Goal: Task Accomplishment & Management: Use online tool/utility

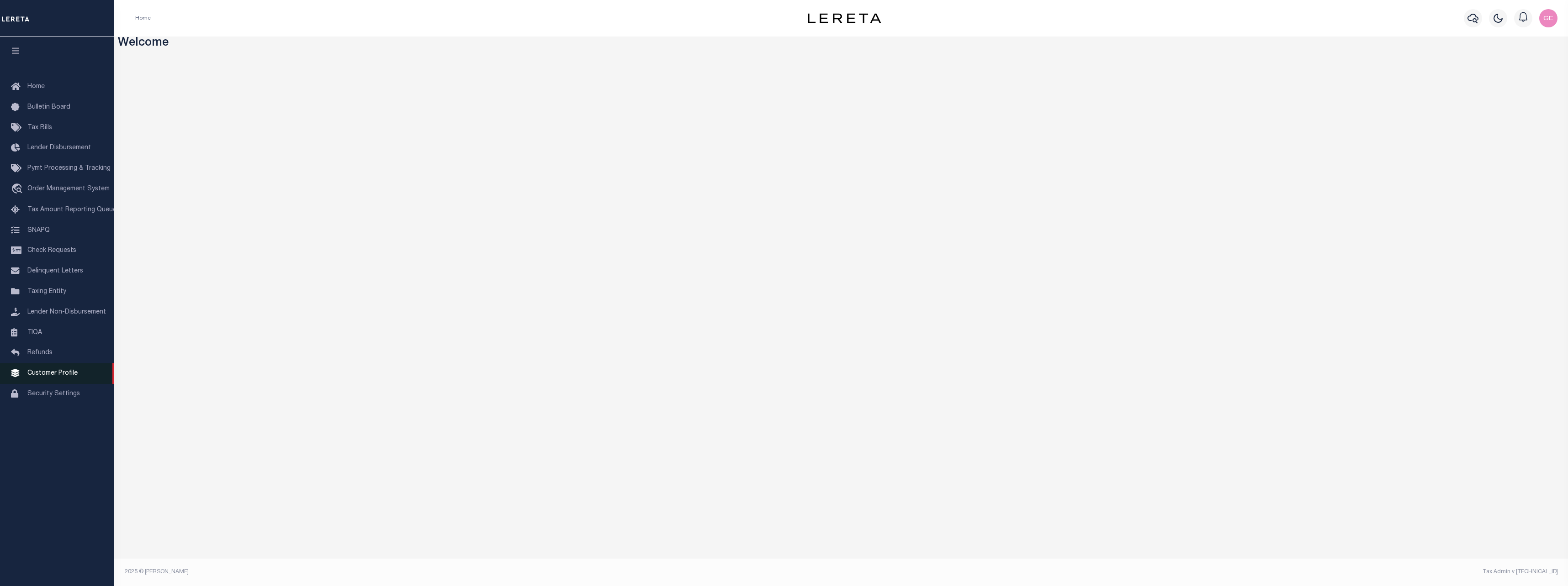
click at [51, 375] on link "Customer Profile" at bounding box center [57, 373] width 114 height 21
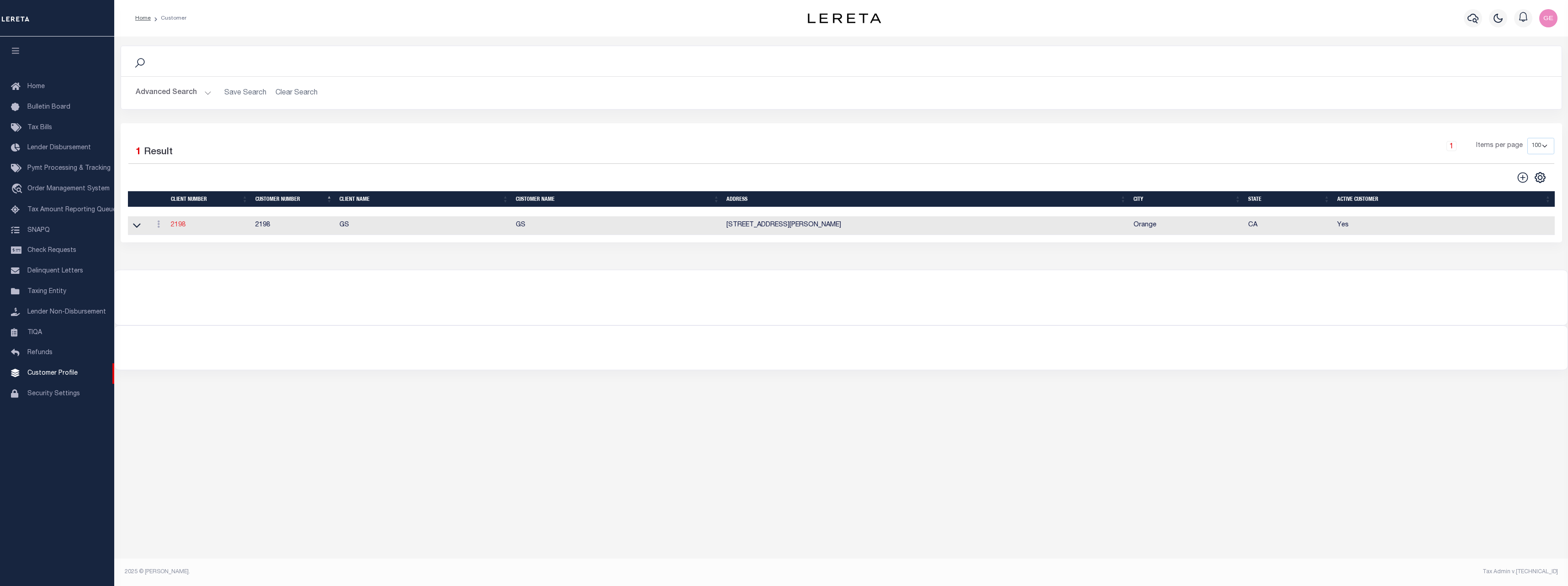
click at [171, 227] on link "2198" at bounding box center [178, 225] width 14 height 6
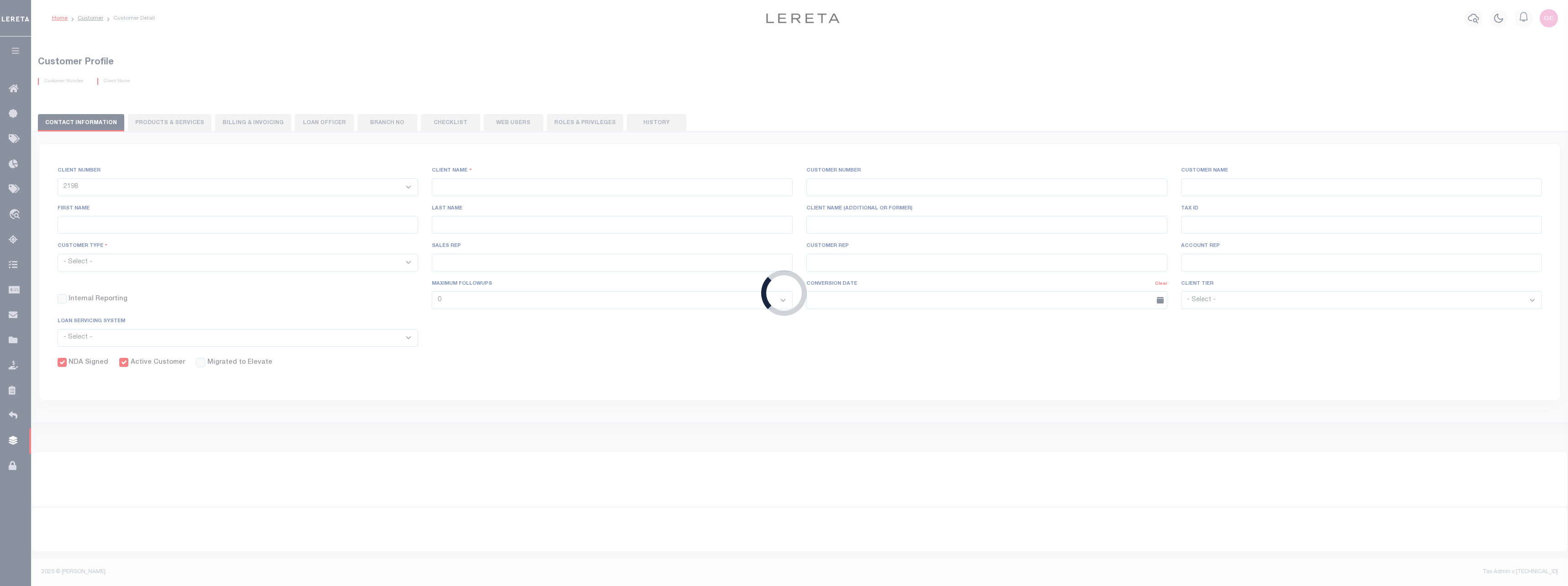
type input "GS"
type input "2198"
type input "GS"
type input "Angela"
type input "Suttey"
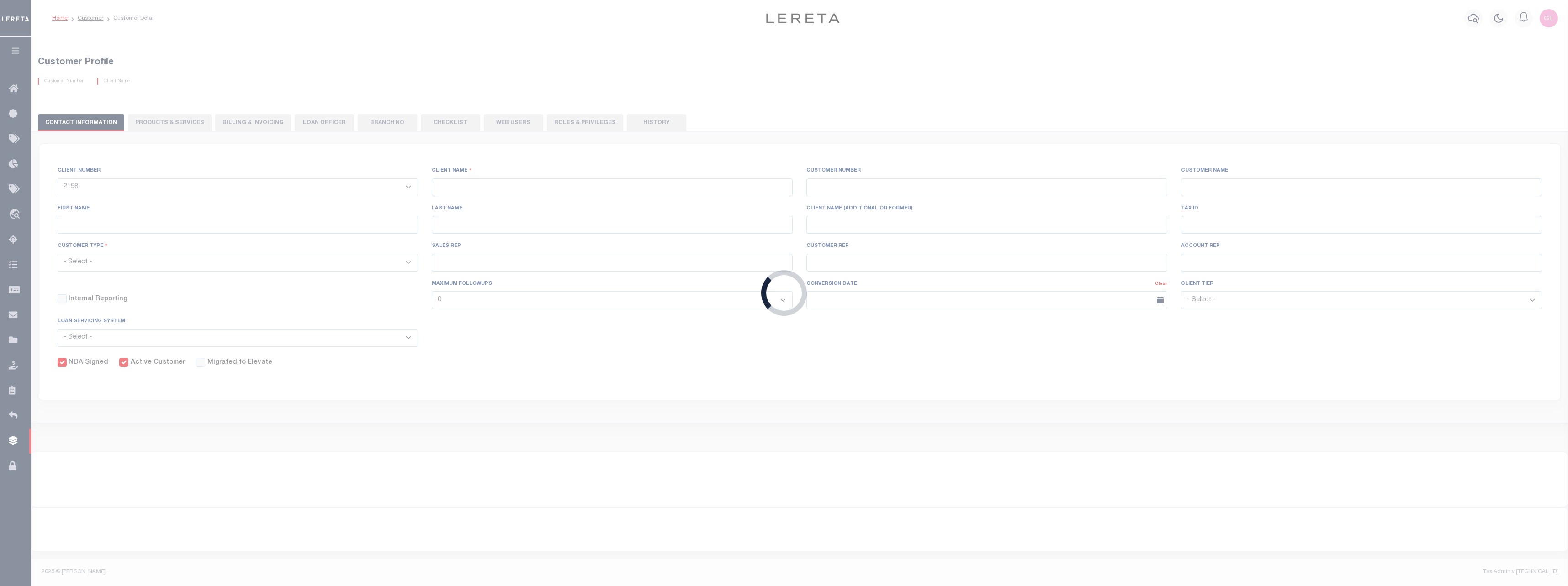
select select "Mixed Portfolio"
type input "Daniel Telles"
type input "Barbara Kendrick"
type input "Tony Targhetta"
checkbox input "true"
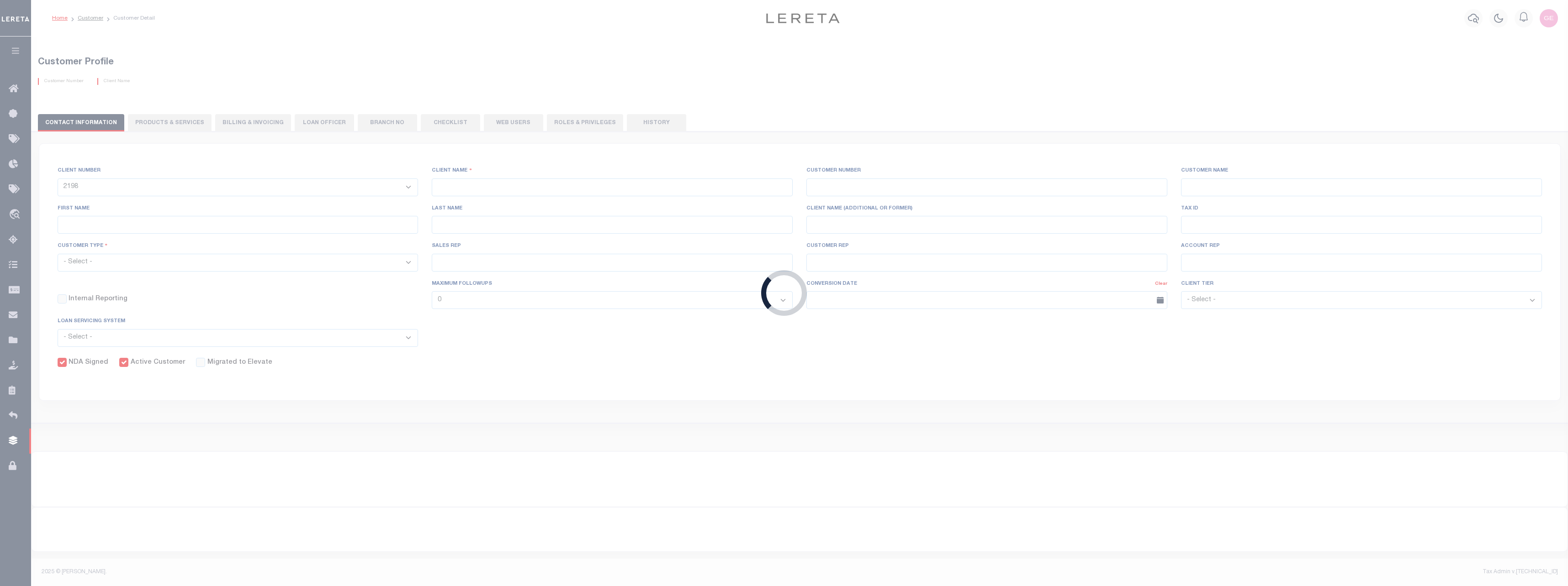
checkbox input "true"
select select
checkbox input "true"
type textarea "Minimum loan volume is charged annually, not monthly. 40 x 12 = 480 minimum loa…"
type input "40"
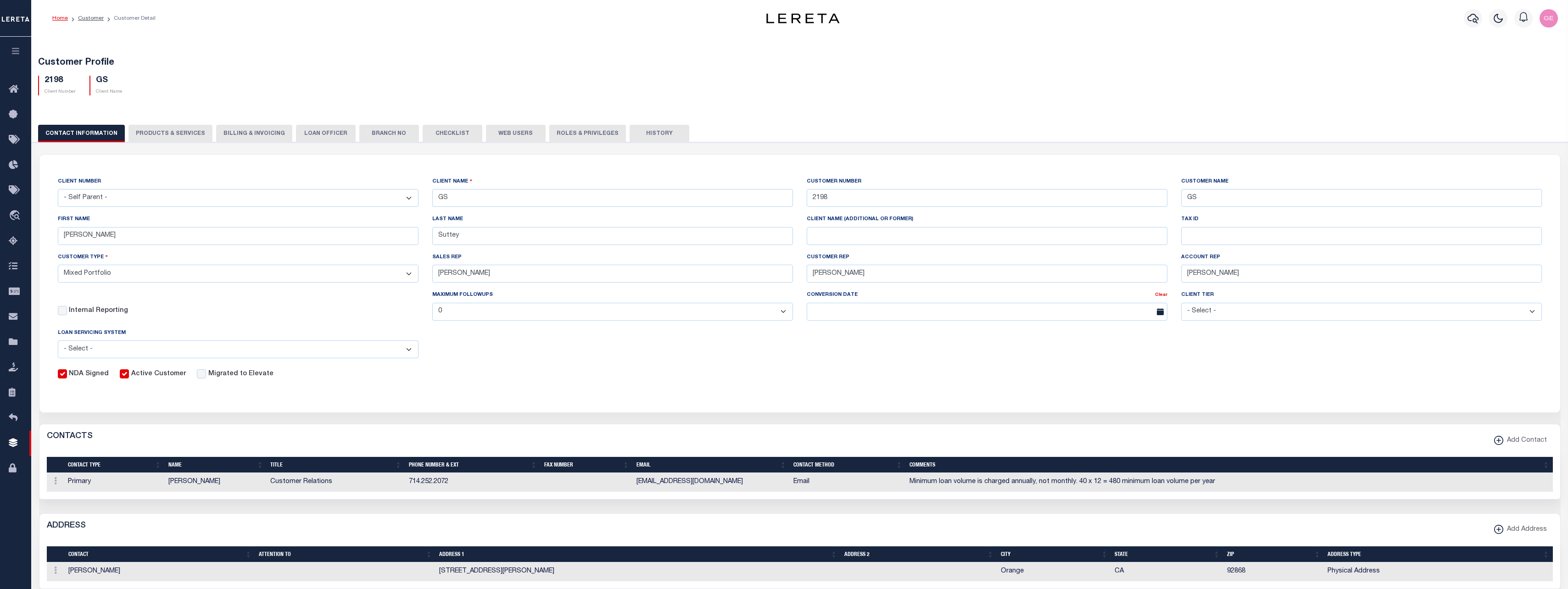
click at [185, 135] on button "PRODUCTS & SERVICES" at bounding box center [170, 133] width 84 height 18
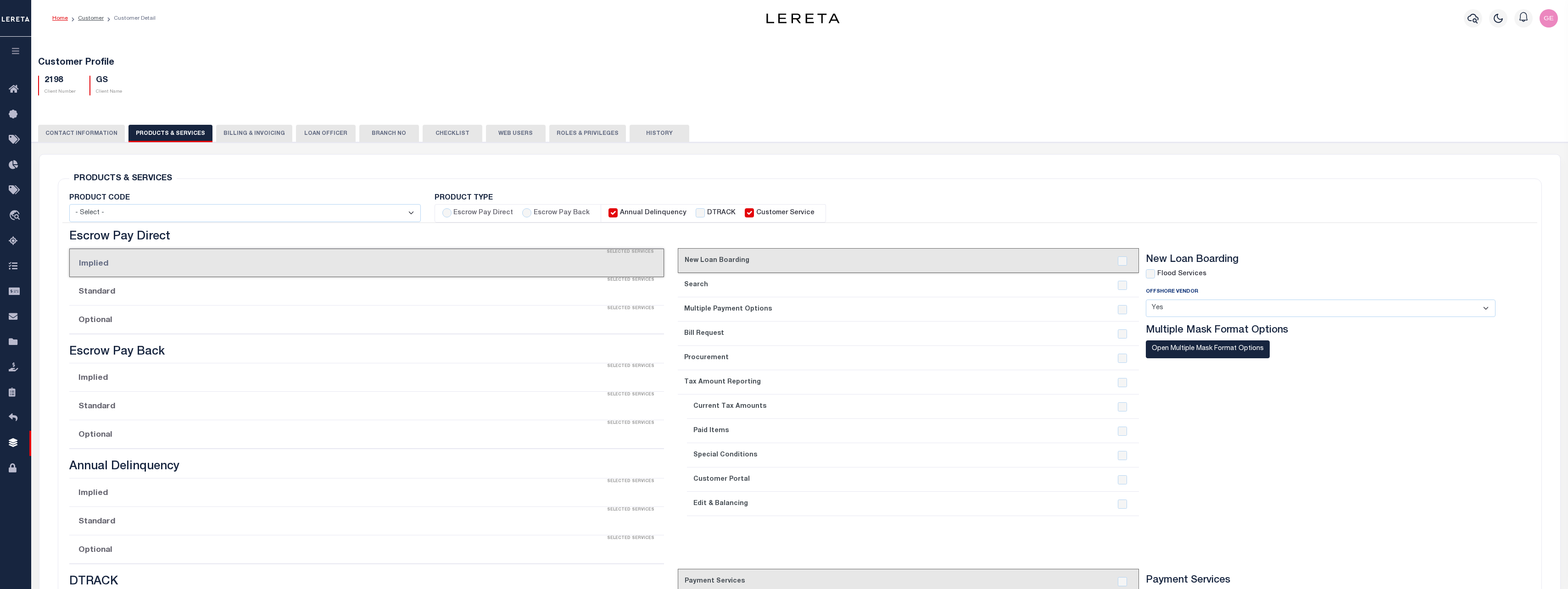
select select "STX"
radio input "true"
checkbox input "true"
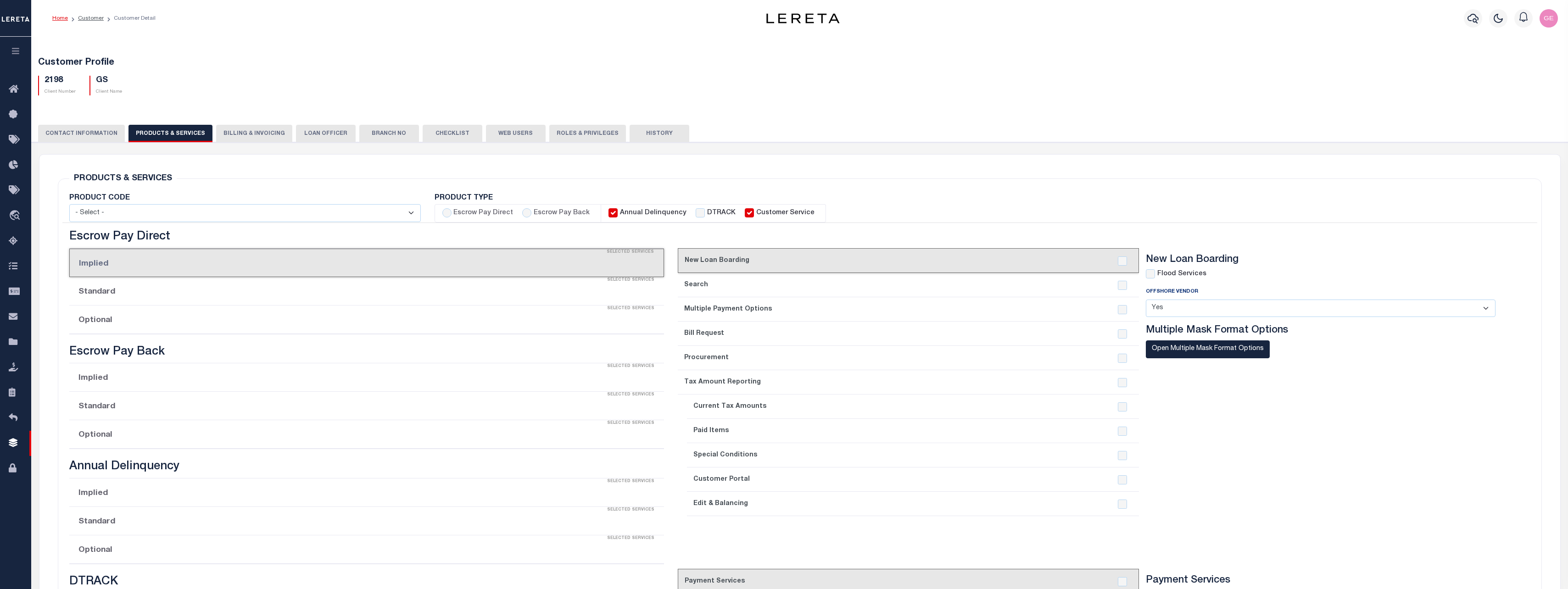
checkbox input "true"
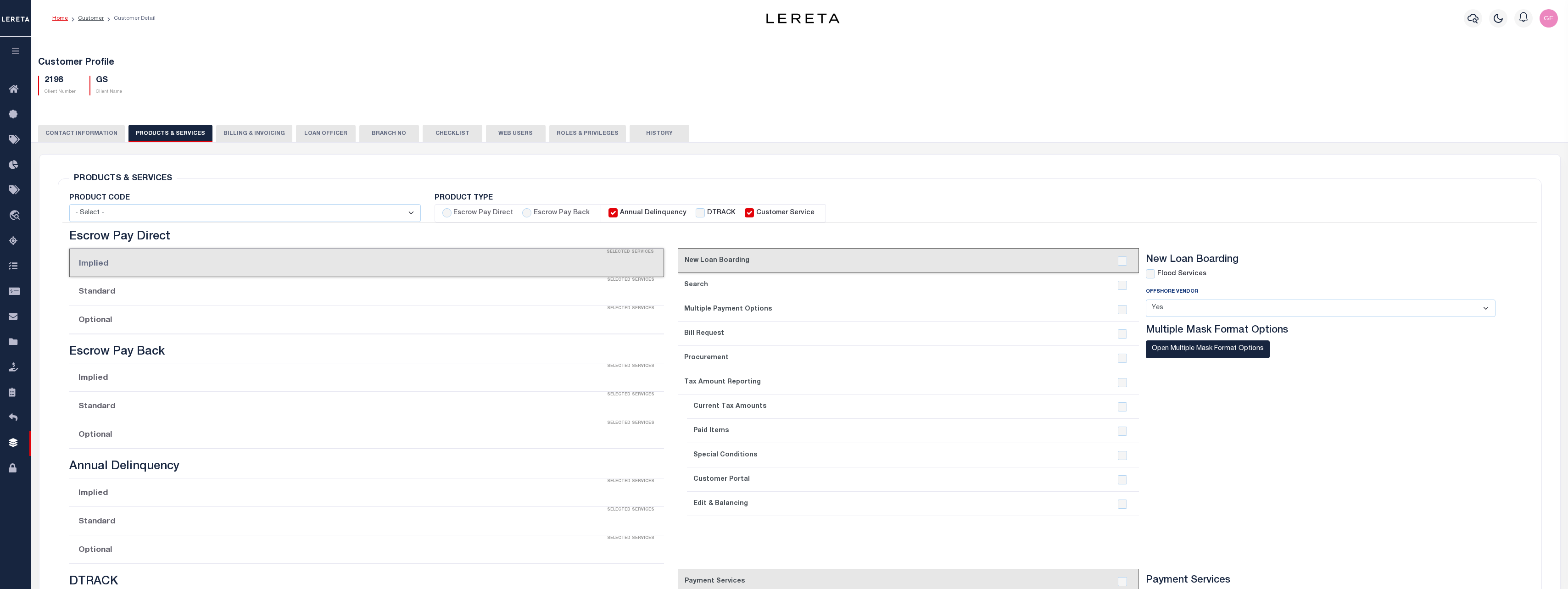
checkbox input "true"
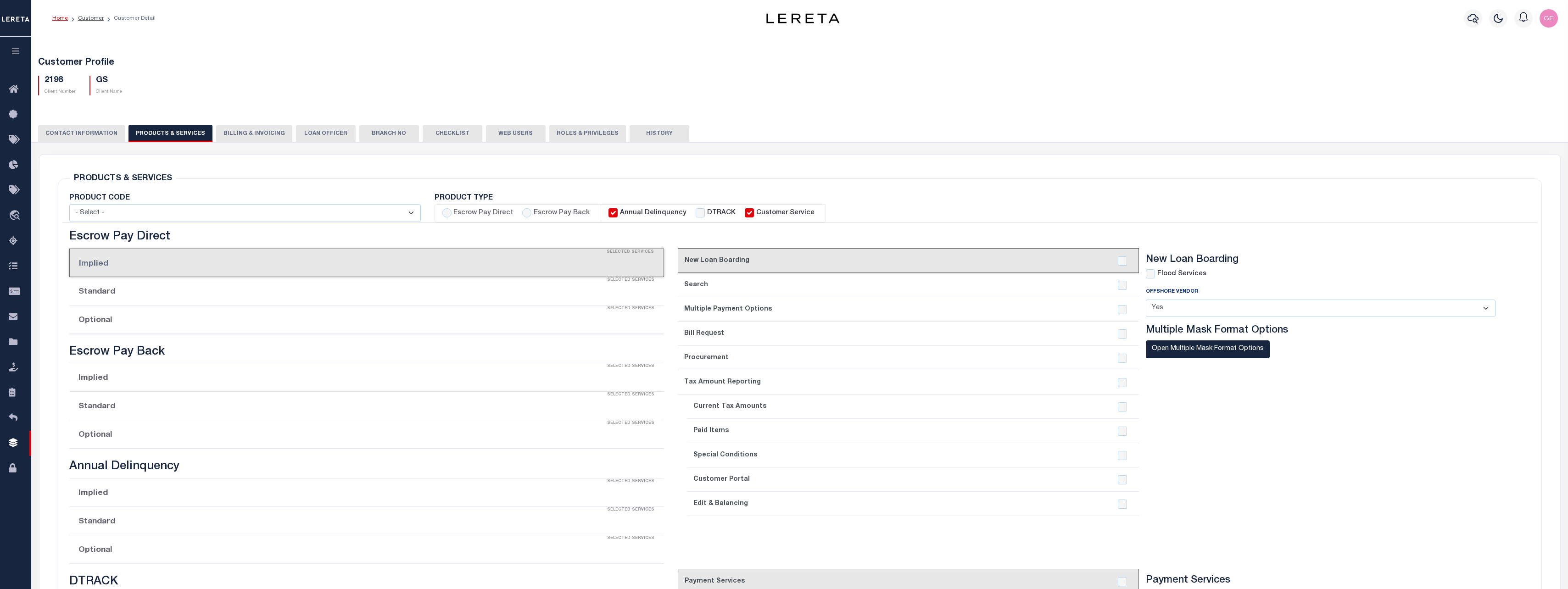
checkbox input "true"
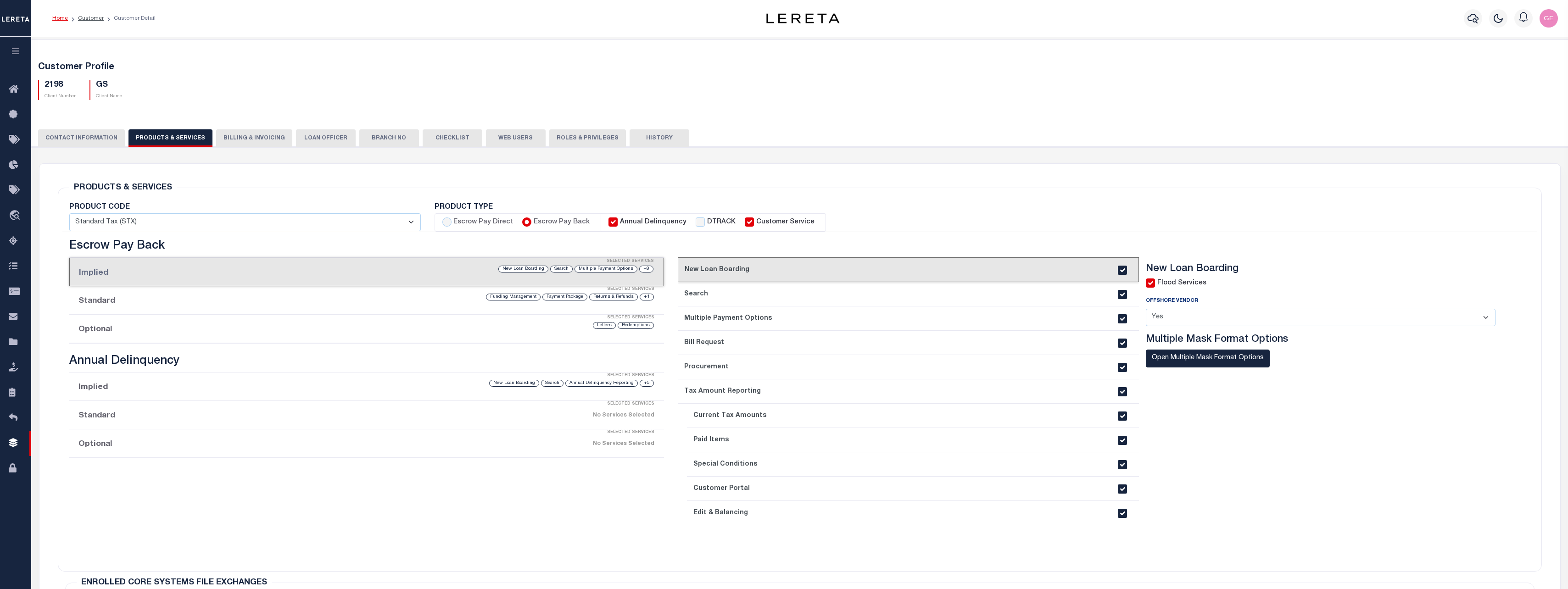
click at [474, 226] on label "Escrow Pay Direct" at bounding box center [483, 222] width 60 height 10
click at [451, 226] on input "Escrow Pay Direct" at bounding box center [447, 222] width 9 height 9
radio input "true"
checkbox input "true"
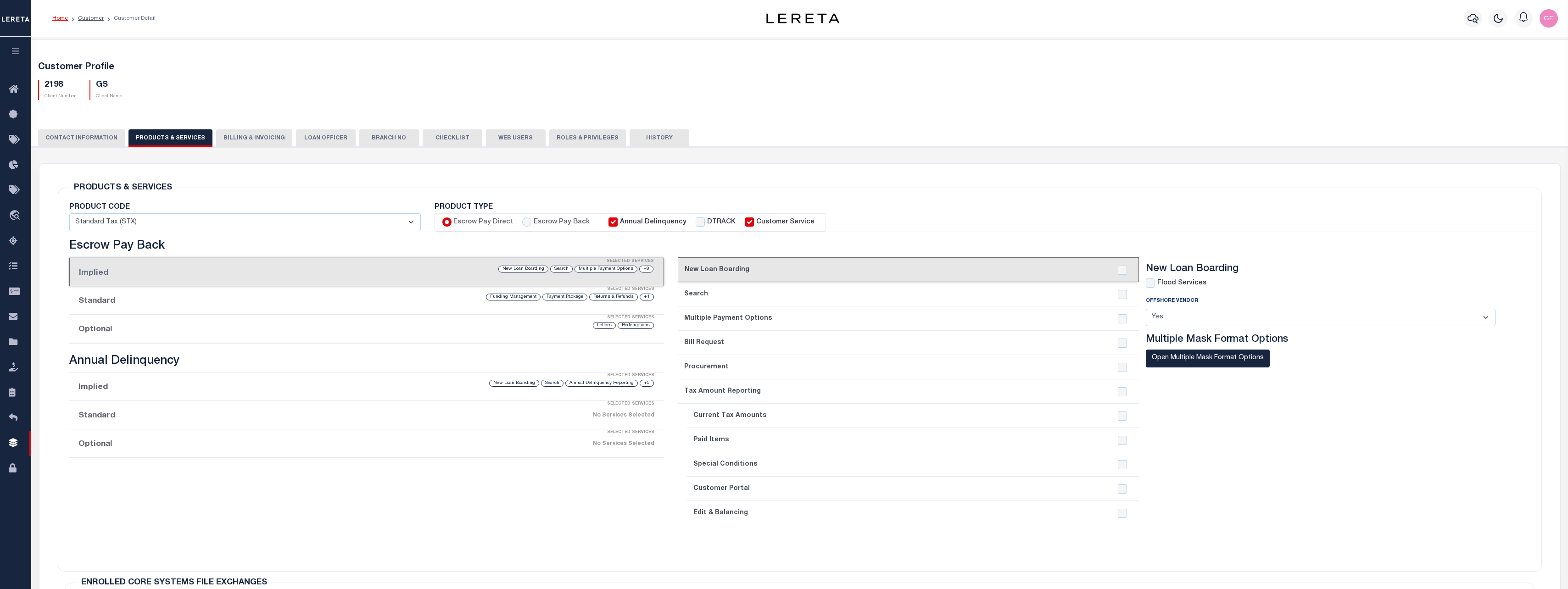
checkbox input "true"
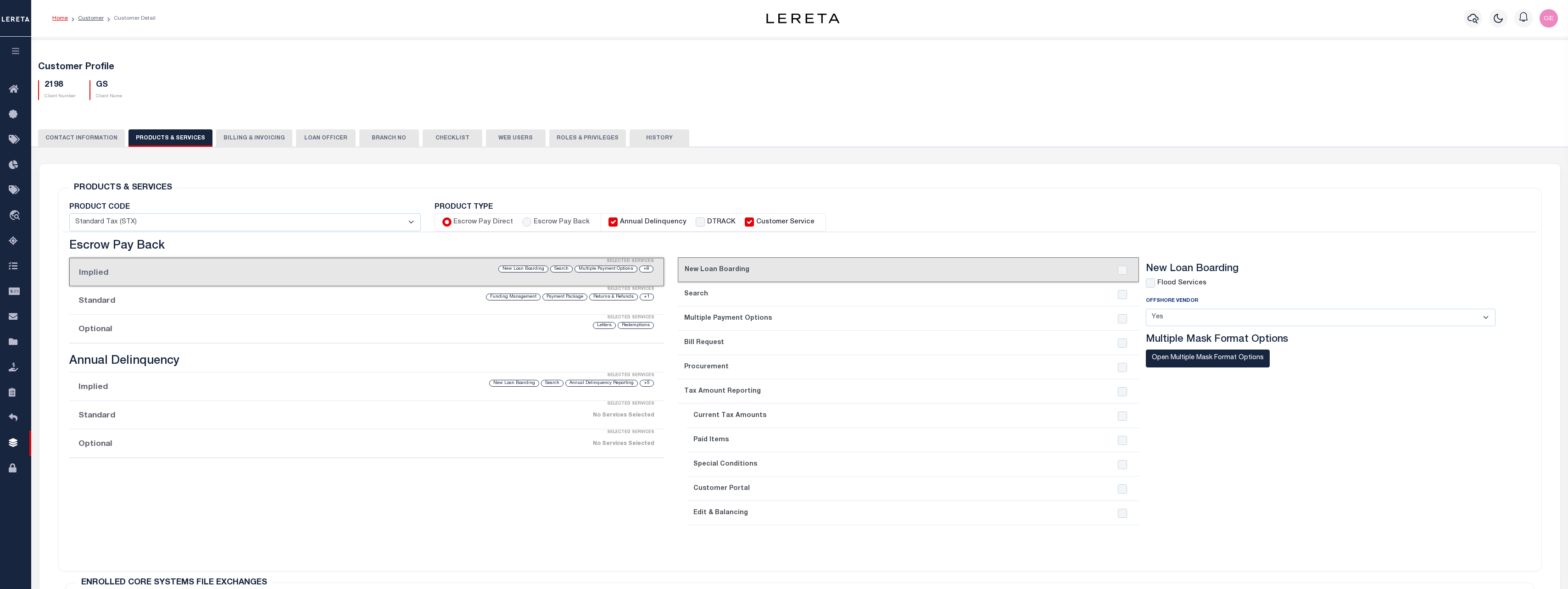
checkbox input "true"
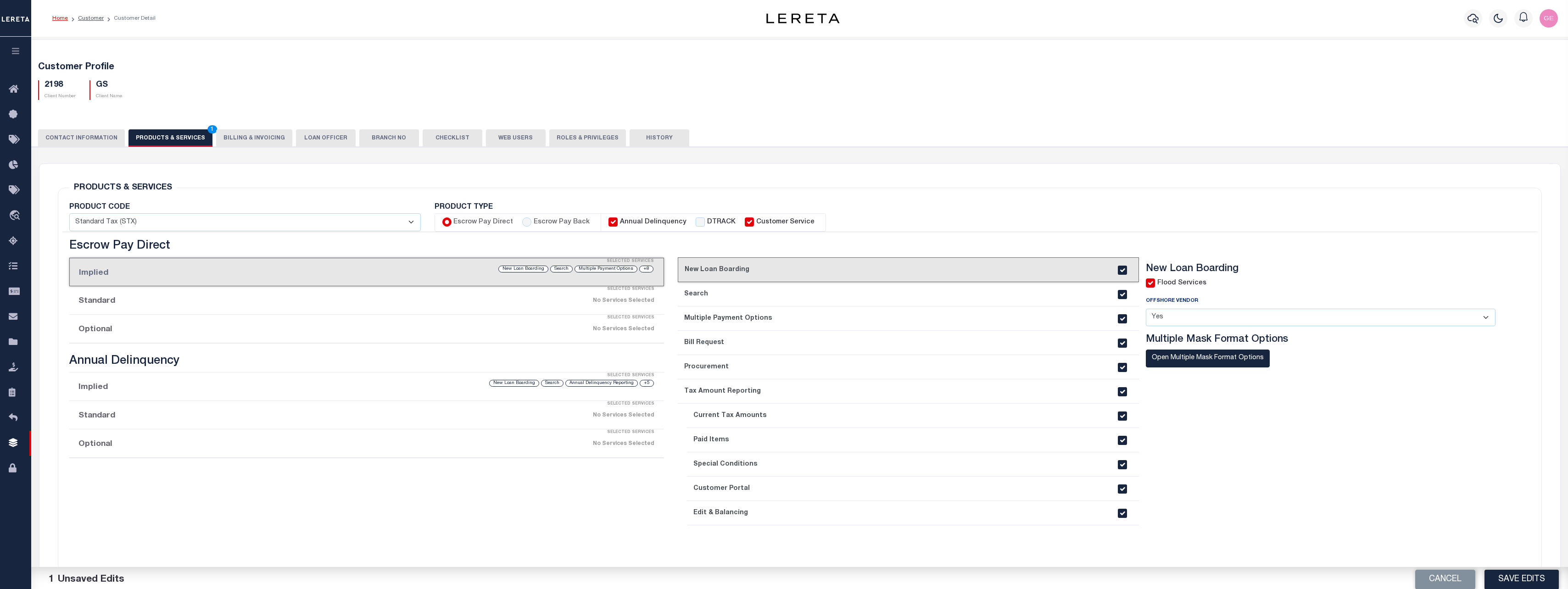
click at [519, 222] on li "Escrow Pay Direct Escrow Pay Back" at bounding box center [518, 222] width 167 height 18
click at [534, 225] on label "Escrow Pay Back" at bounding box center [561, 222] width 56 height 10
click at [532, 225] on input "Escrow Pay Back" at bounding box center [527, 222] width 9 height 9
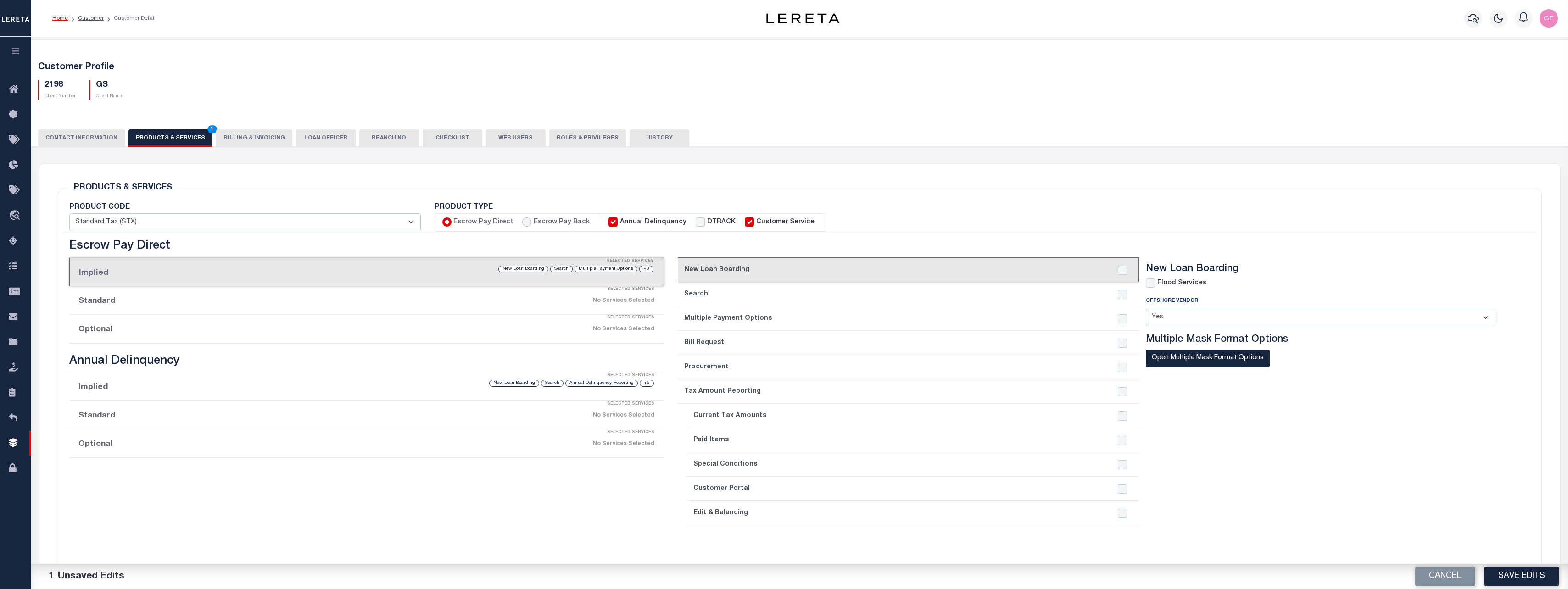
radio input "true"
checkbox input "false"
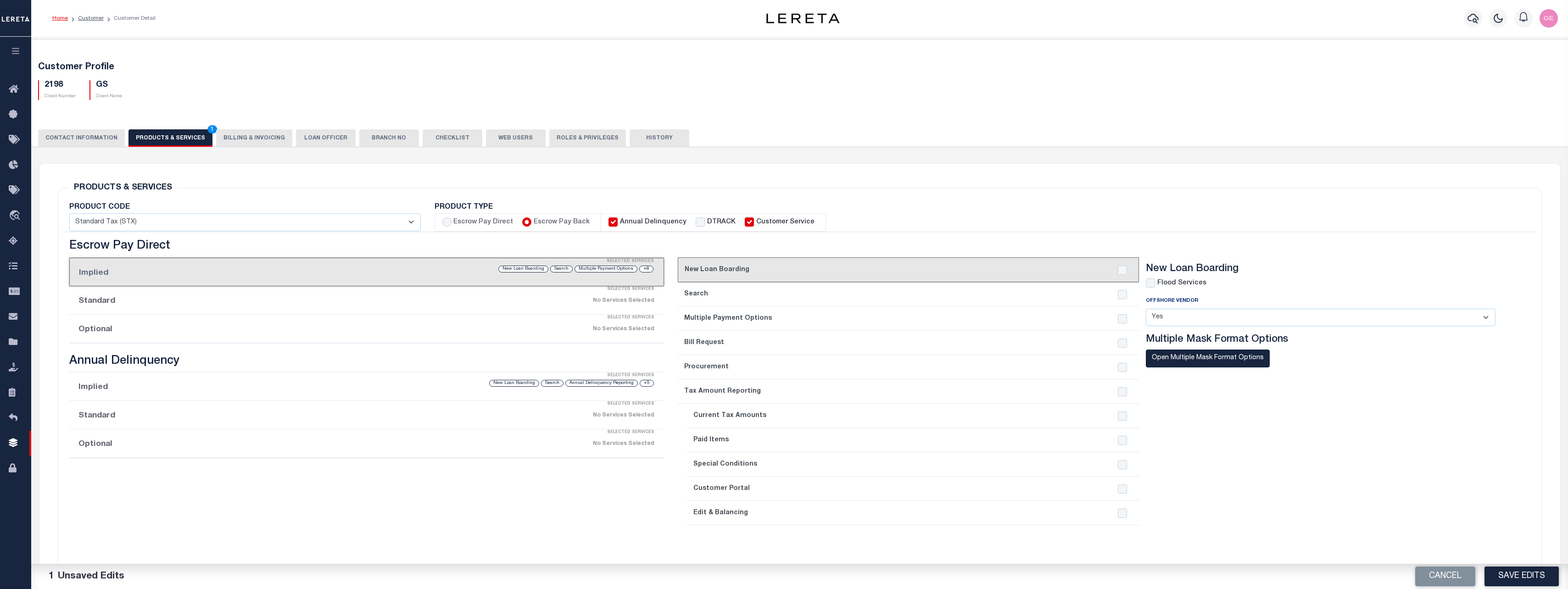
checkbox input "false"
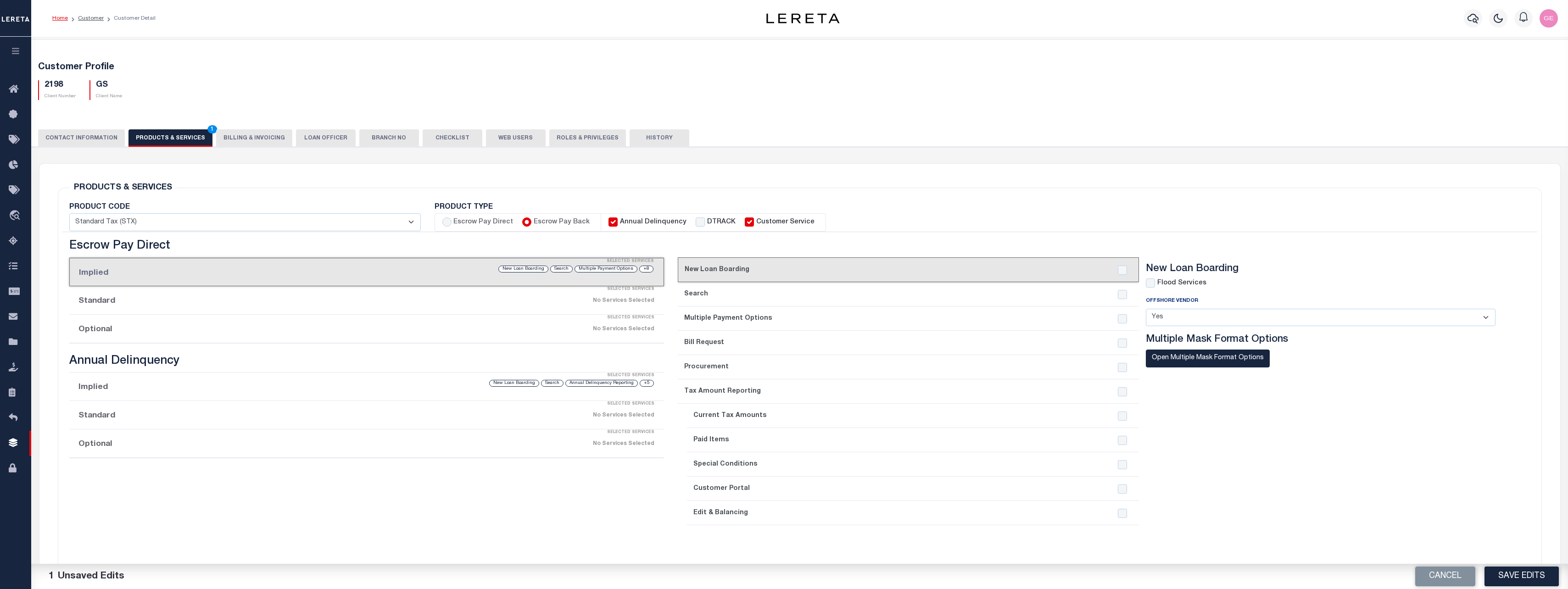
checkbox input "false"
checkbox input "true"
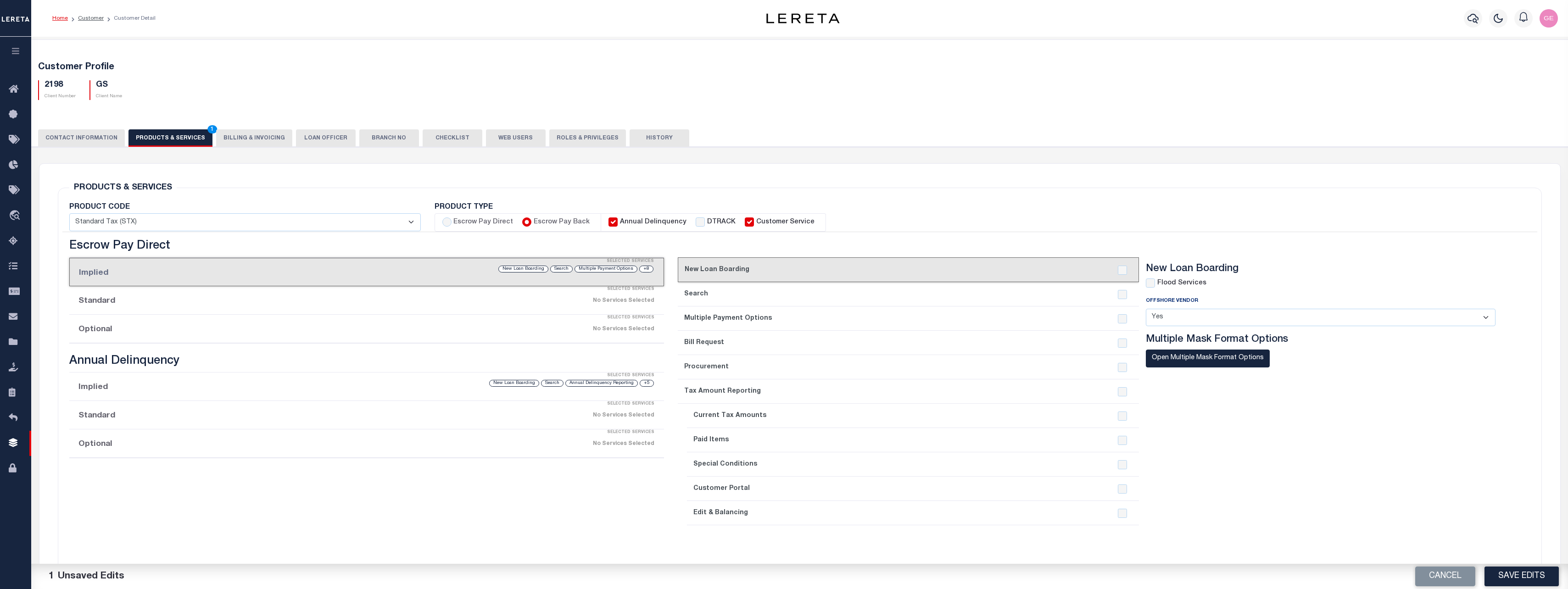
checkbox input "true"
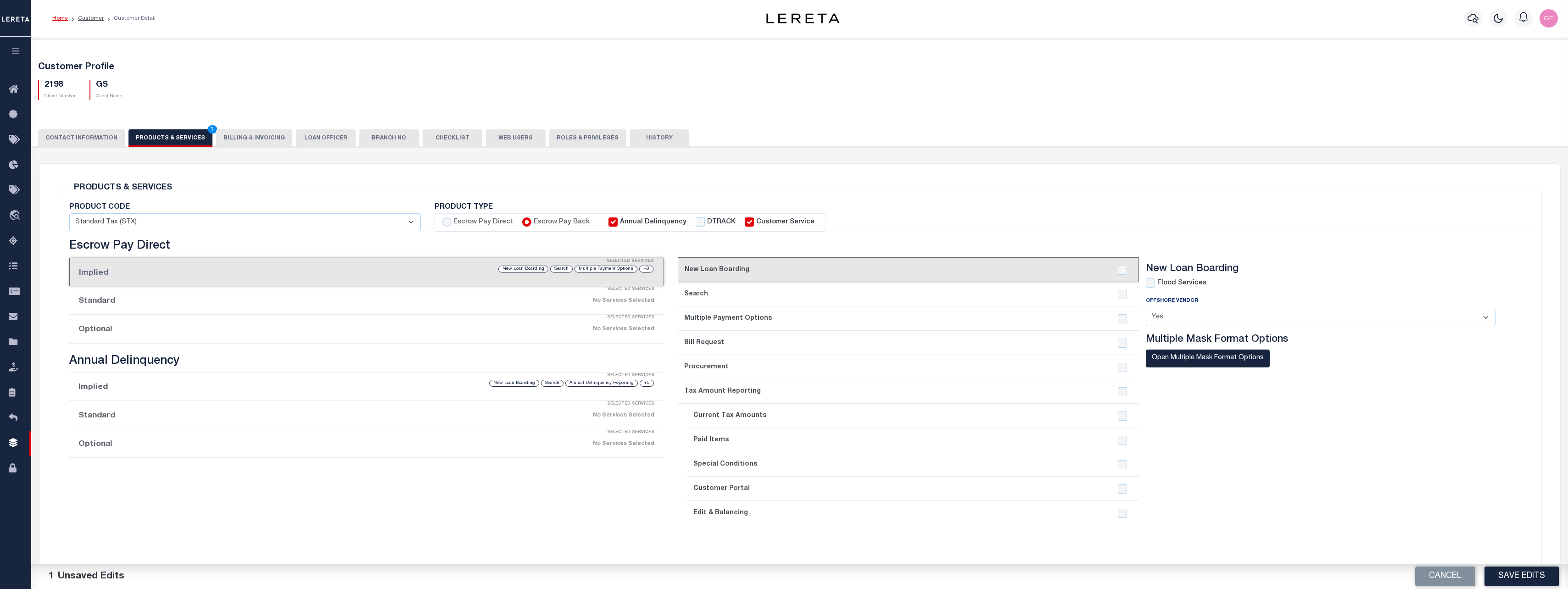
checkbox input "true"
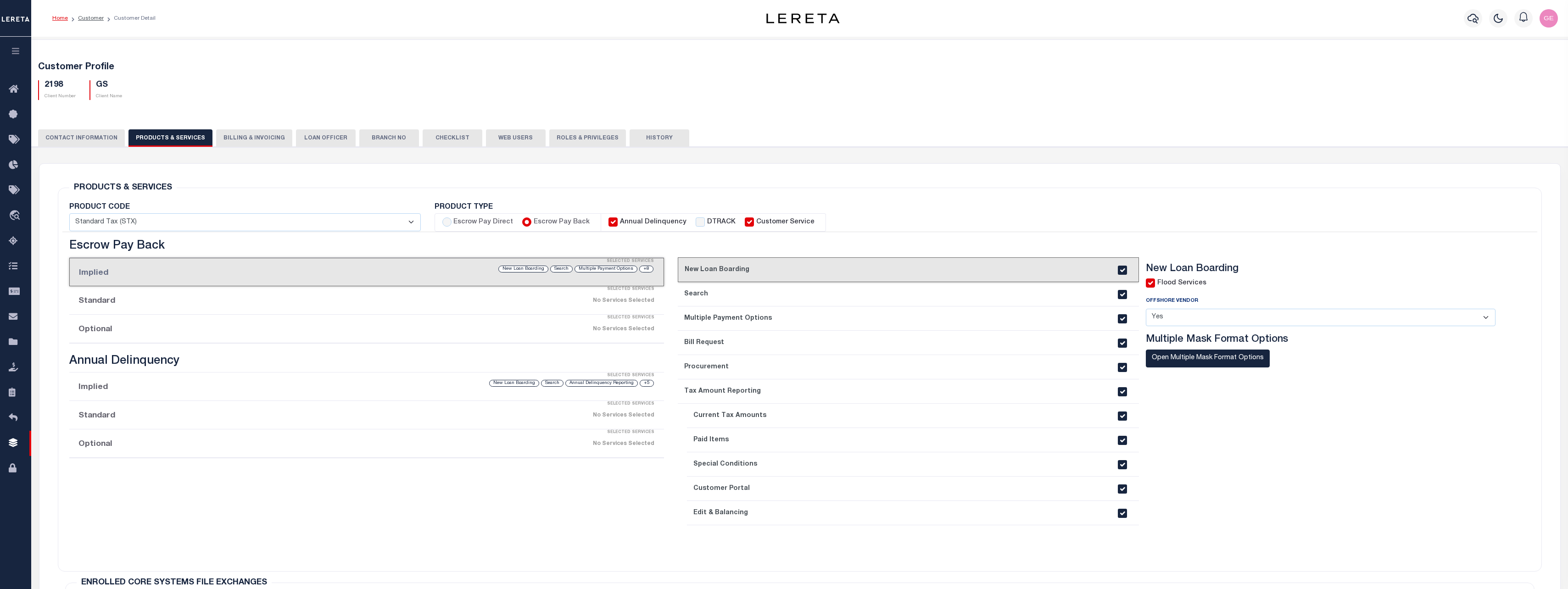
click at [504, 222] on label "Escrow Pay Direct" at bounding box center [483, 222] width 60 height 10
click at [451, 222] on input "Escrow Pay Direct" at bounding box center [447, 222] width 9 height 9
radio input "true"
checkbox input "true"
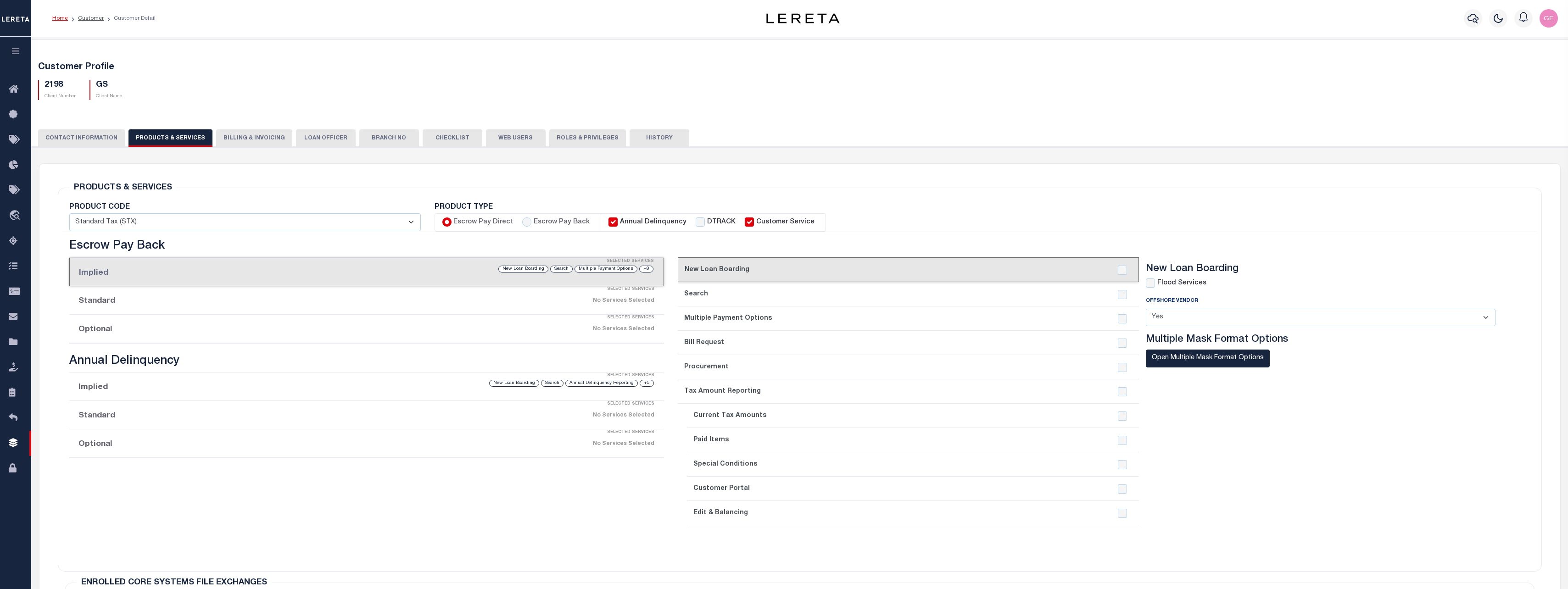
checkbox input "true"
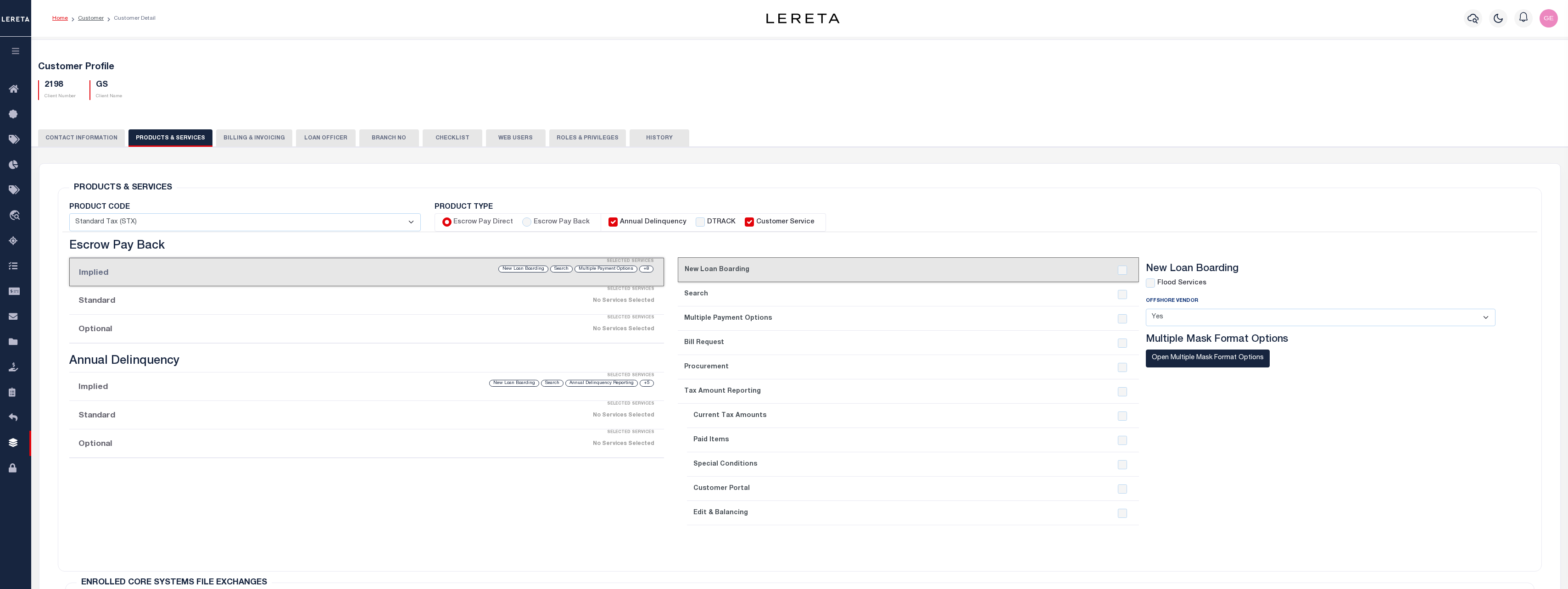
checkbox input "true"
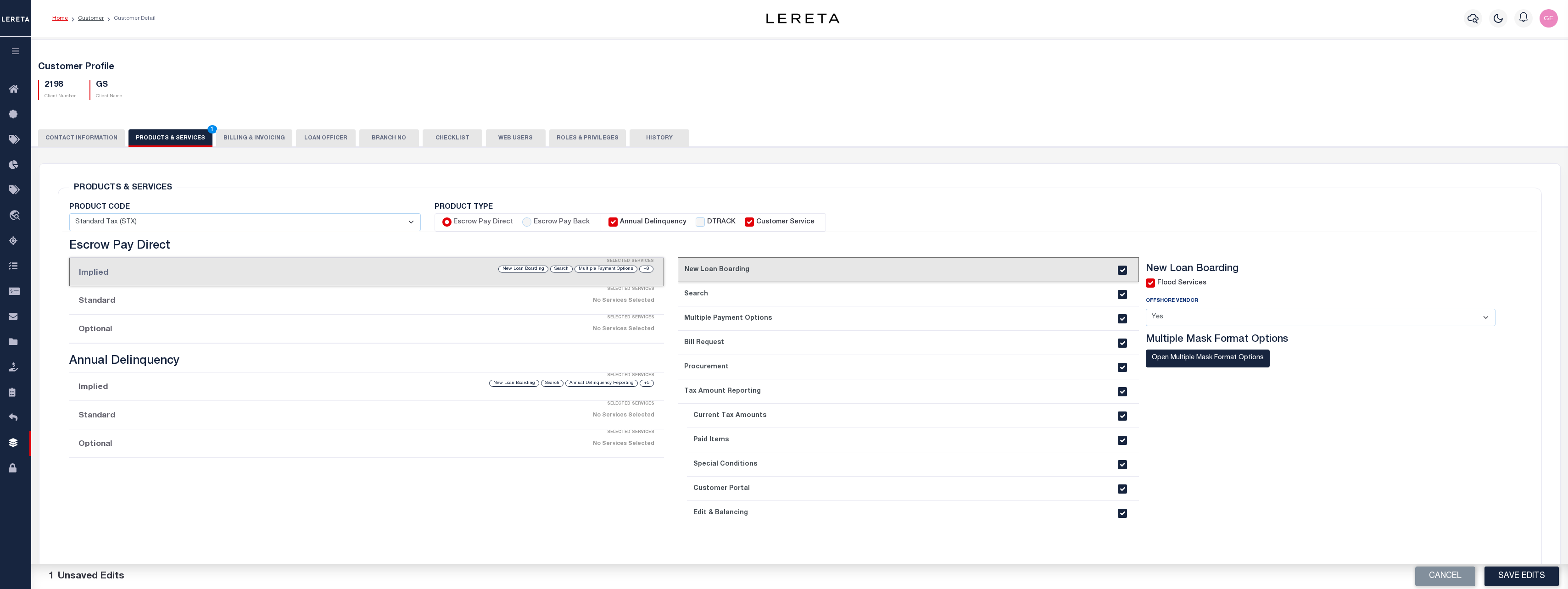
click at [538, 227] on label "Escrow Pay Back" at bounding box center [561, 222] width 56 height 10
click at [532, 227] on input "Escrow Pay Back" at bounding box center [527, 222] width 9 height 9
radio input "true"
checkbox input "true"
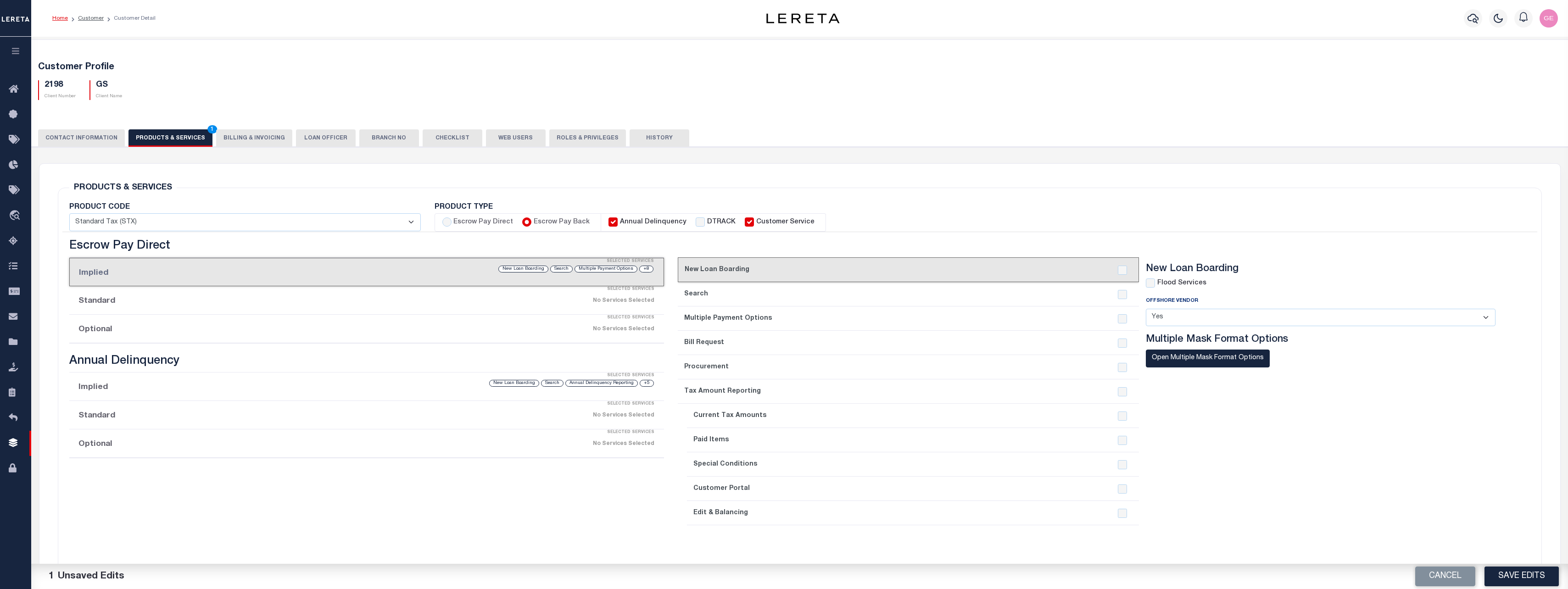
checkbox input "true"
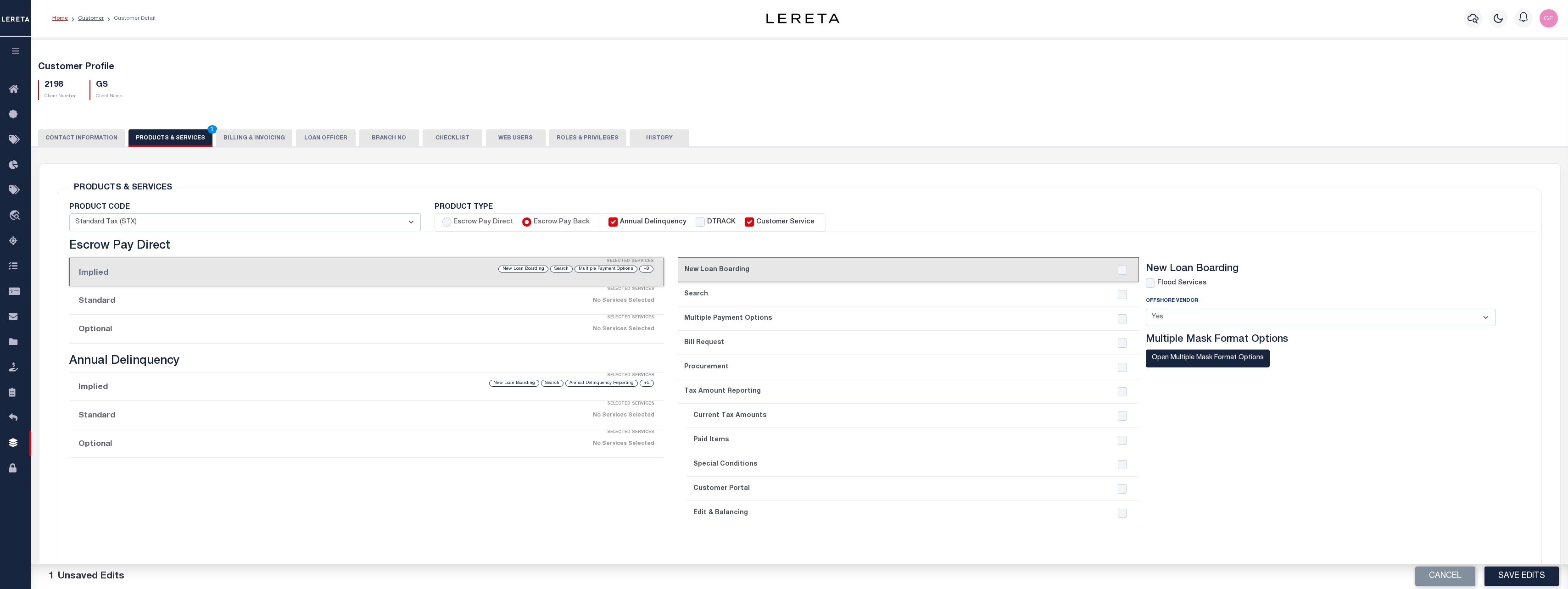
checkbox input "true"
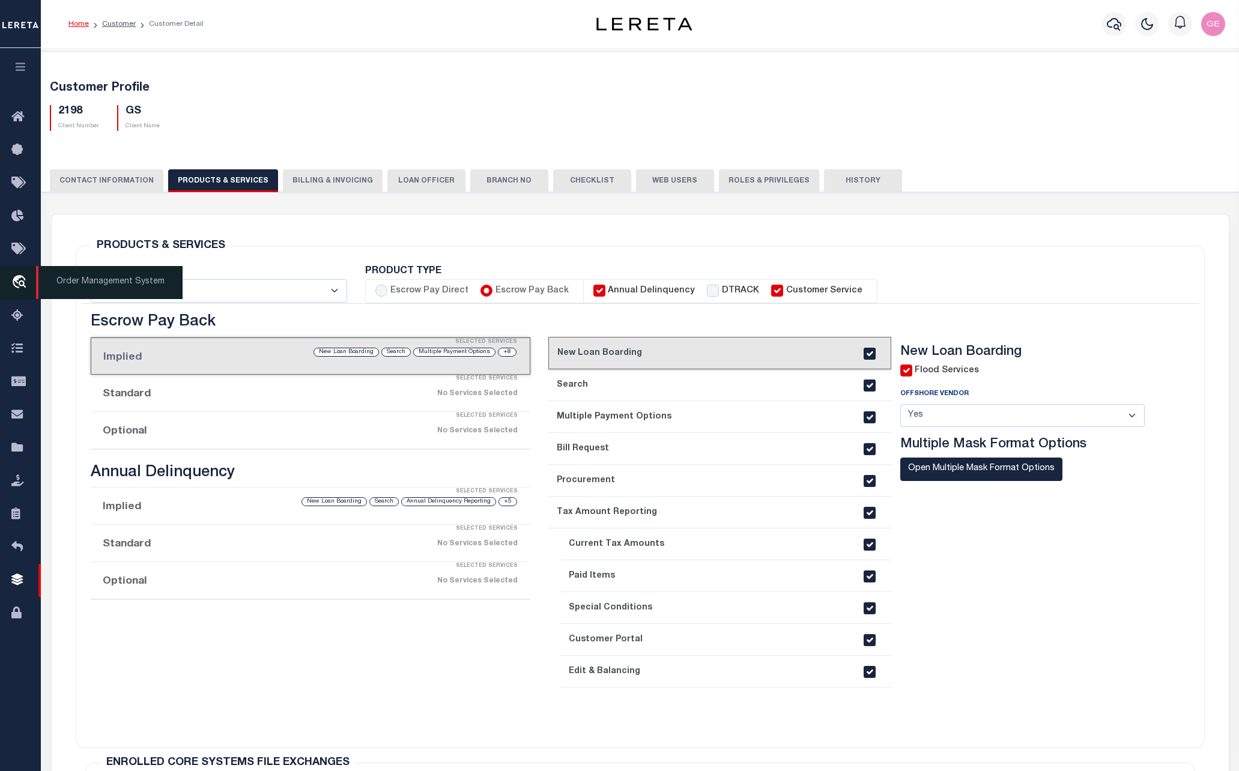
click at [19, 278] on icon "travel_explore" at bounding box center [20, 283] width 19 height 16
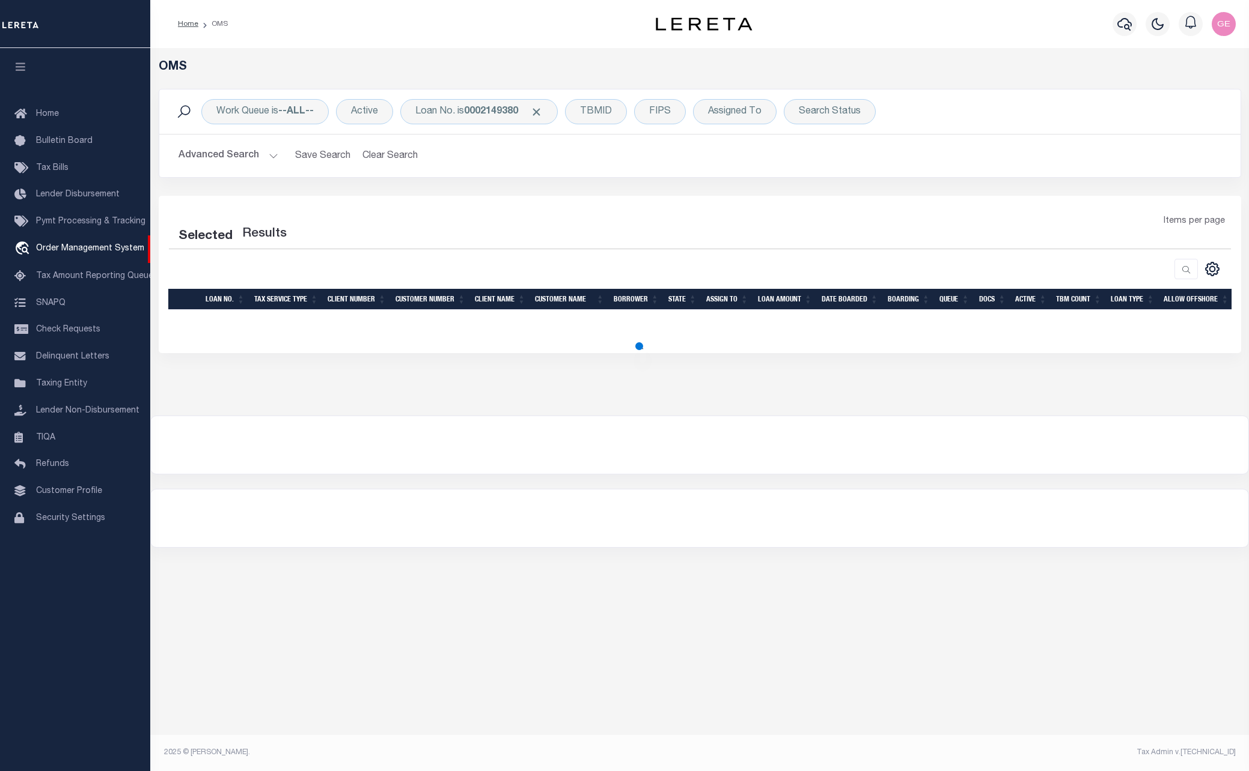
select select "200"
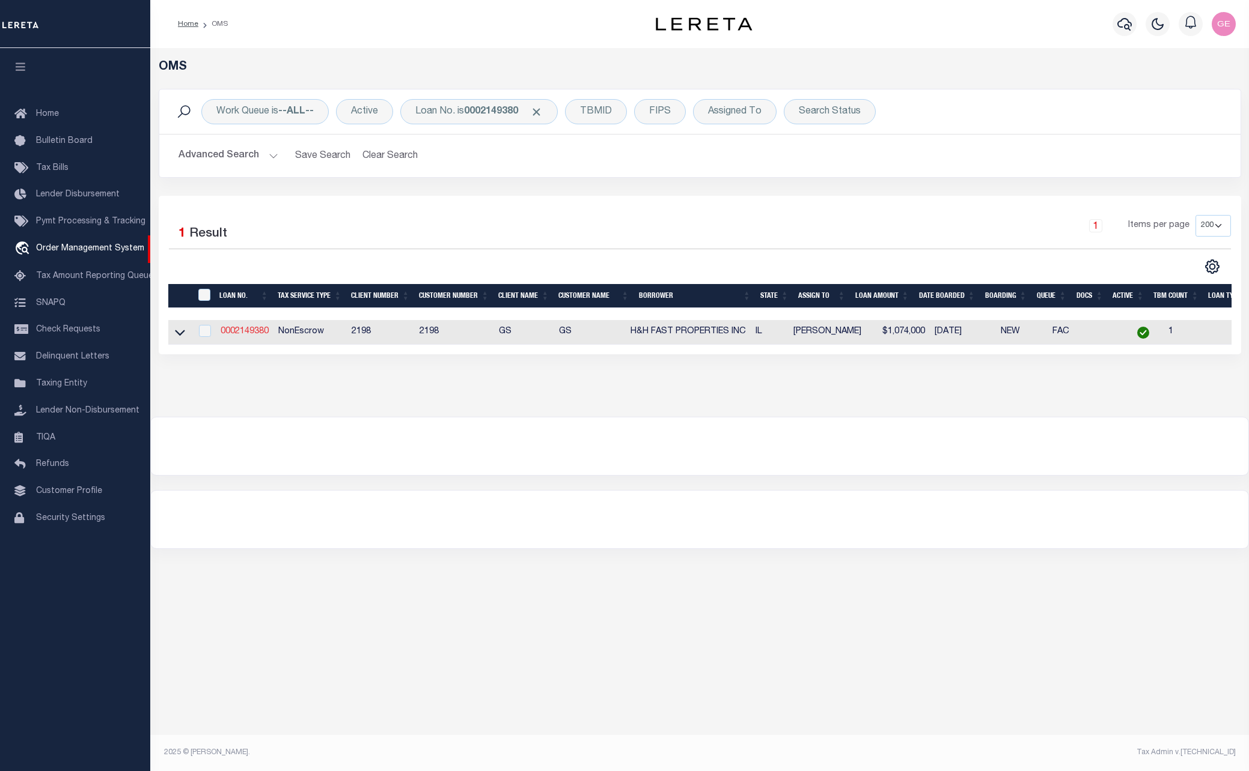
click at [237, 333] on link "0002149380" at bounding box center [245, 331] width 48 height 8
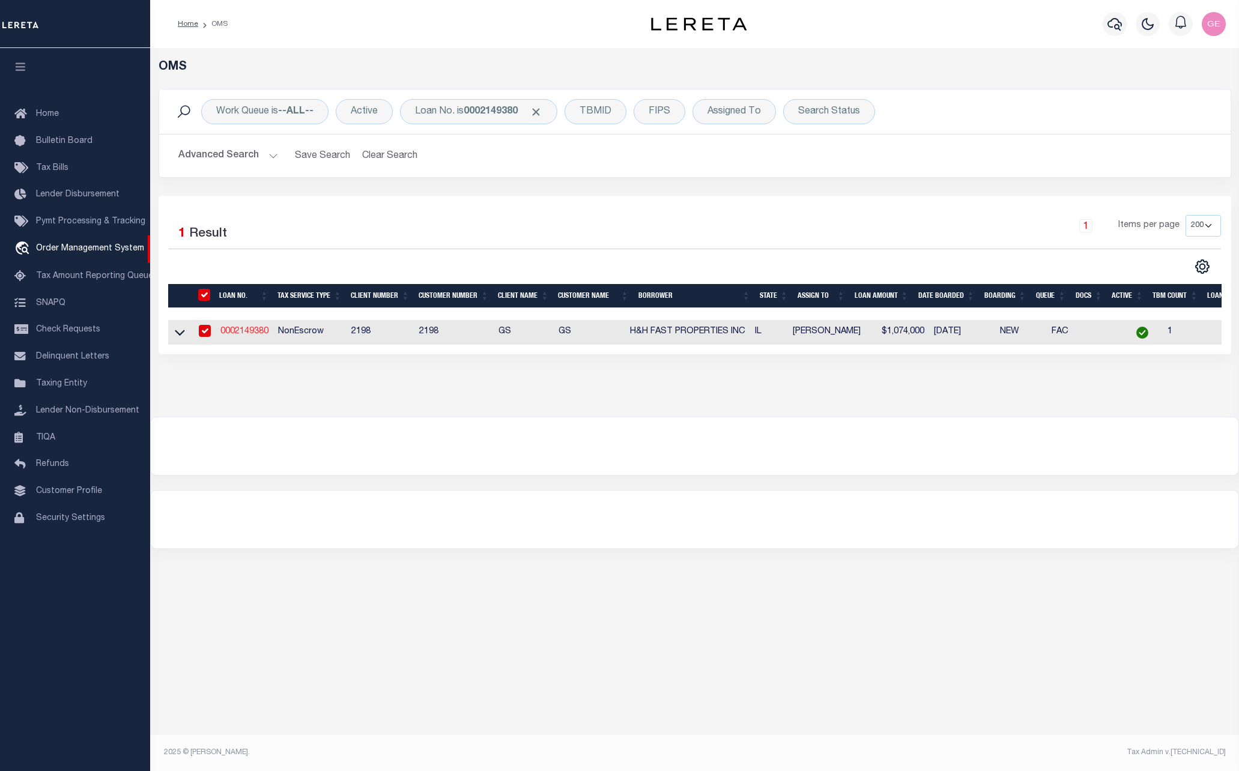
type input "0002149380"
type input "H&H FAST PROPERTIES INC"
select select
select select "NonEscrow"
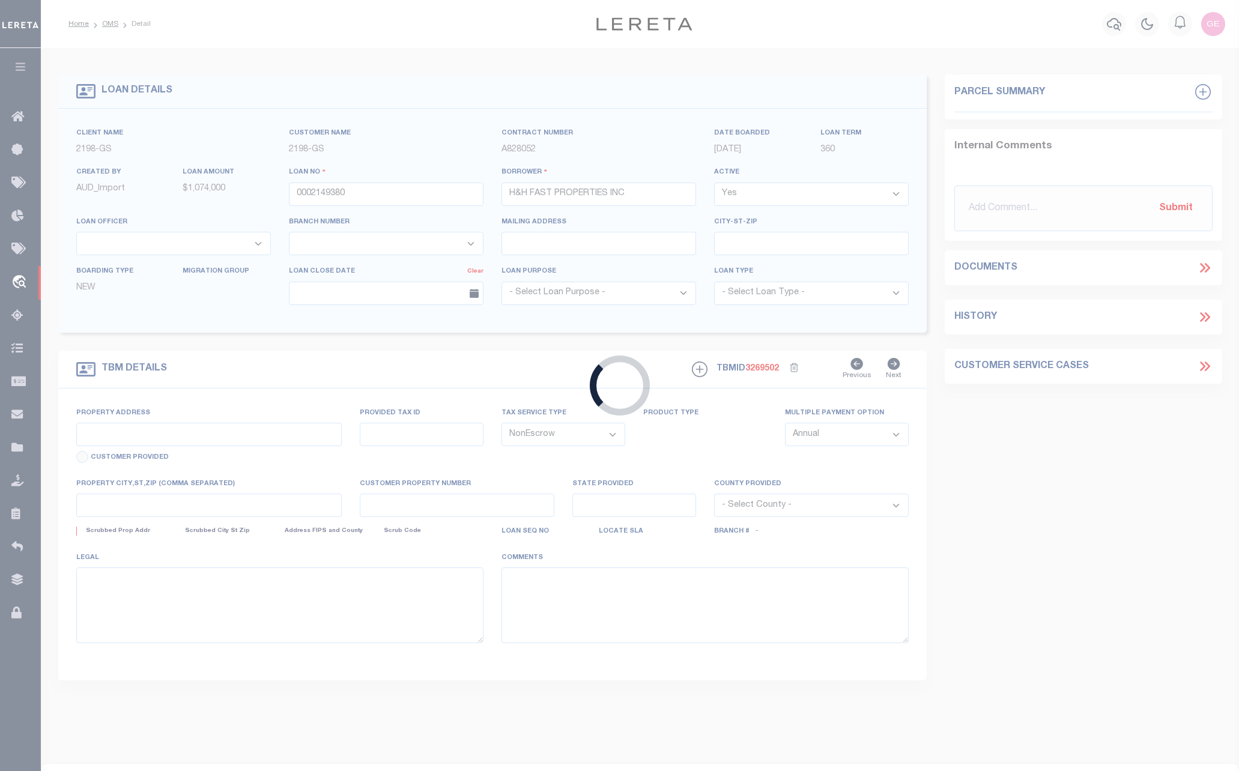
type input "[STREET_ADDRESS][PERSON_NAME]"
select select
type input "[GEOGRAPHIC_DATA] IL 60615"
type input "IL"
select select
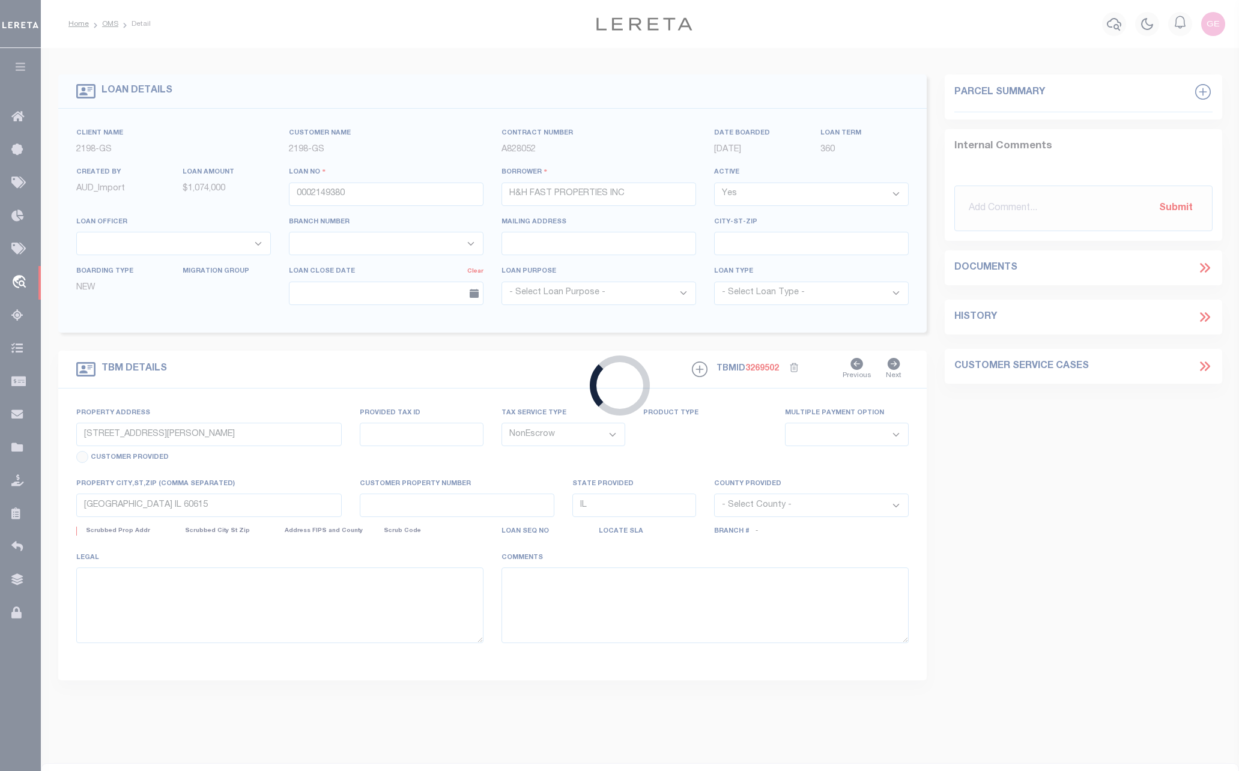
select select "14699"
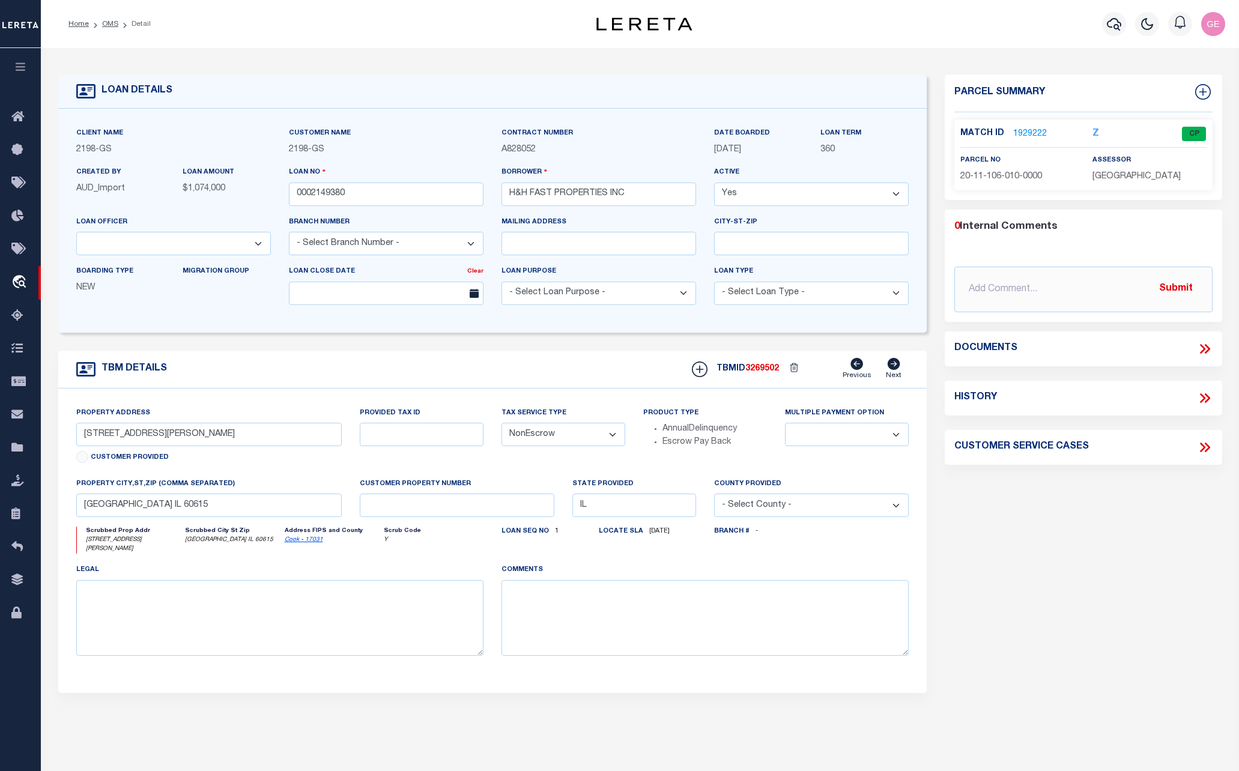
click at [1024, 130] on link "1929222" at bounding box center [1031, 134] width 34 height 13
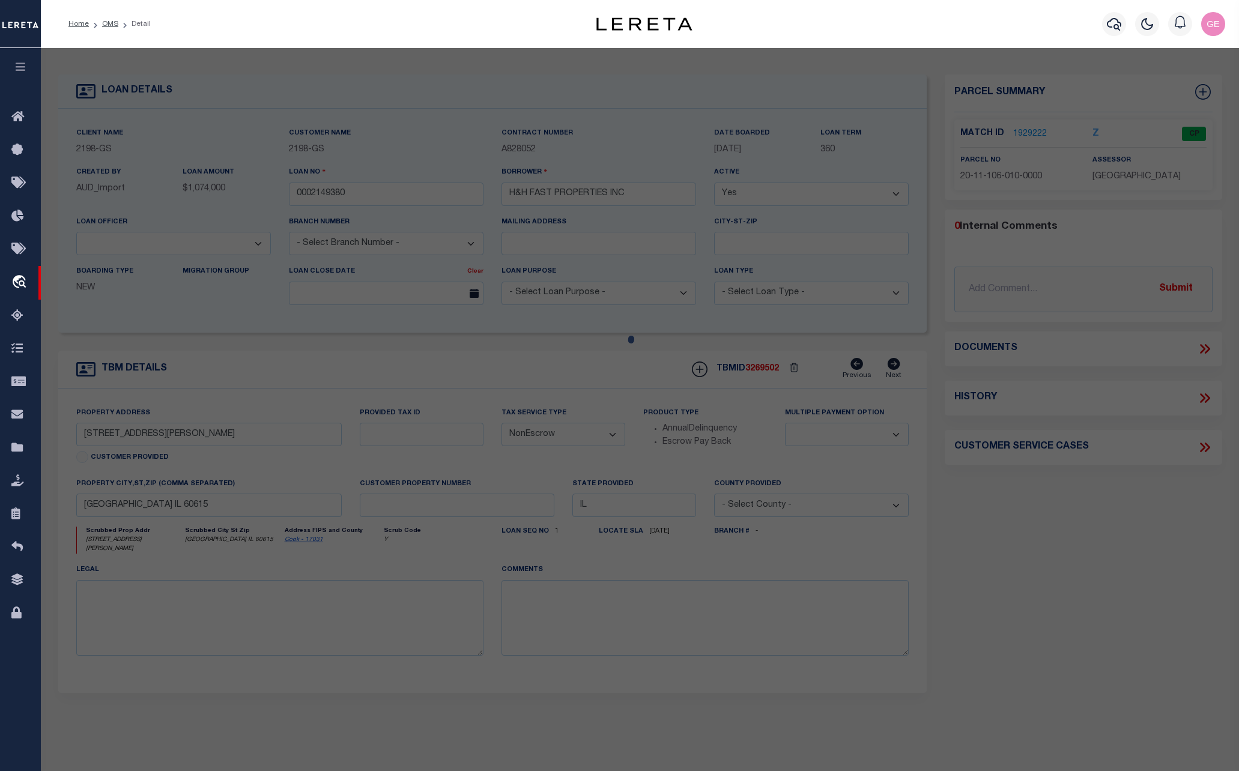
checkbox input "false"
select select "CP"
type input "H & H FAST PROPERTIES"
select select
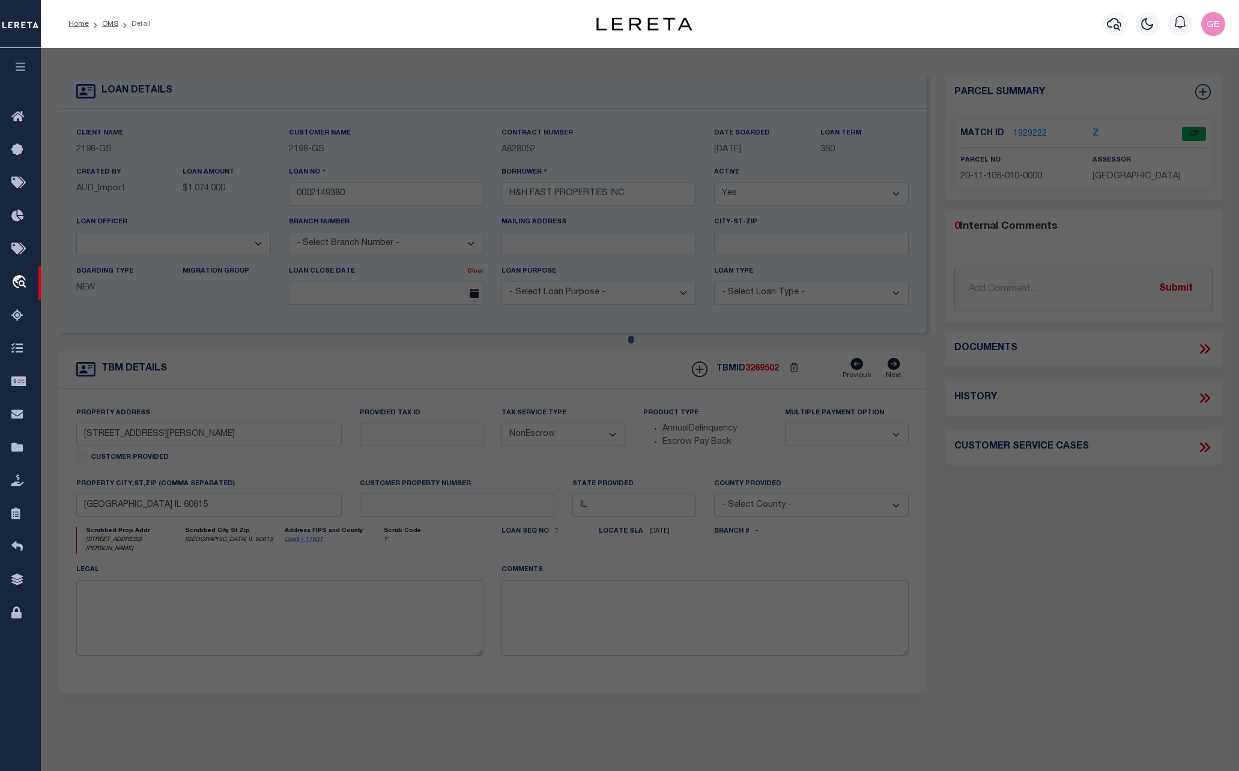
type input "[STREET_ADDRESS][PERSON_NAME]"
checkbox input "false"
type input "[GEOGRAPHIC_DATA] IL 60615"
type textarea "Lot Size (SqFt): 12,500 Building (SqFt): 3,522"
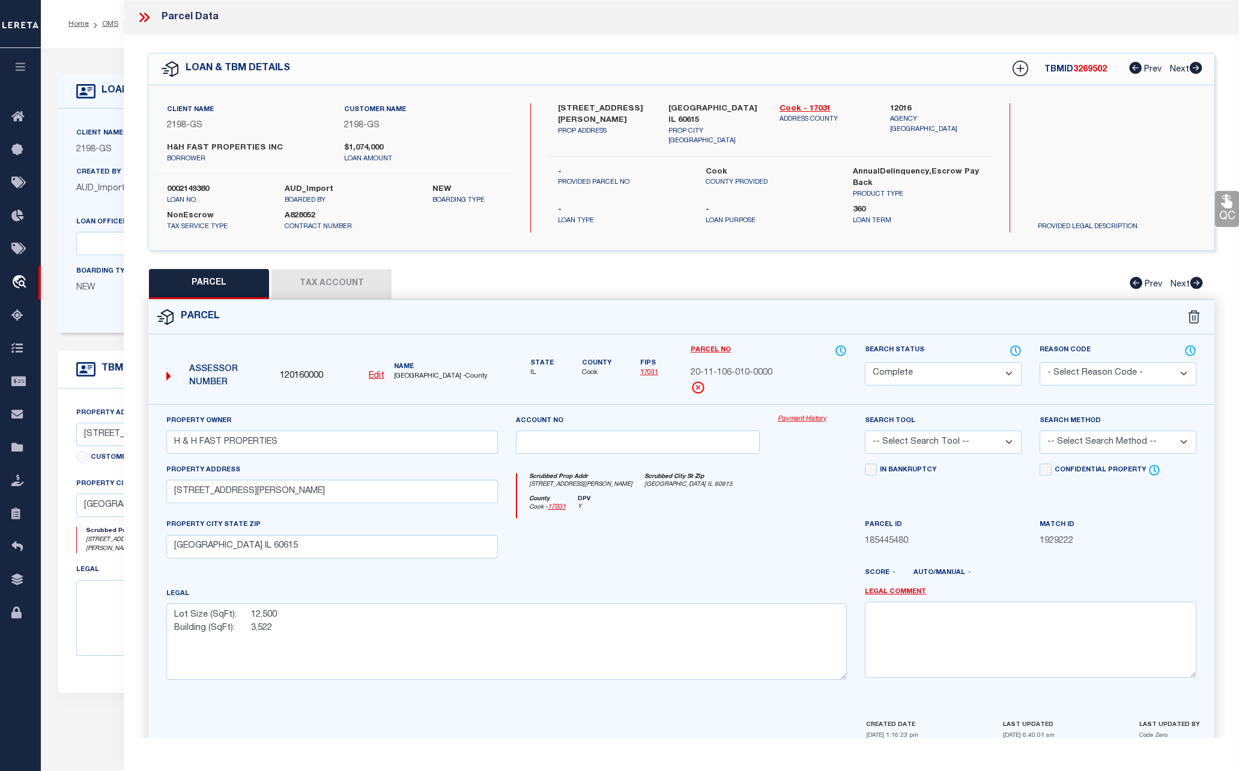
click at [801, 422] on link "Payment History" at bounding box center [812, 420] width 69 height 10
